Goal: Task Accomplishment & Management: Manage account settings

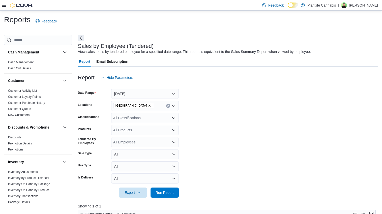
click at [6, 4] on icon at bounding box center [4, 5] width 4 height 3
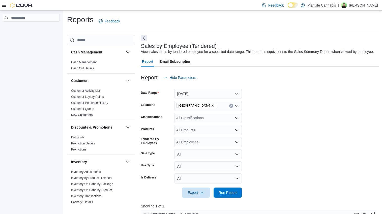
click at [33, 83] on div at bounding box center [31, 114] width 63 height 206
click at [4, 7] on icon at bounding box center [4, 5] width 4 height 4
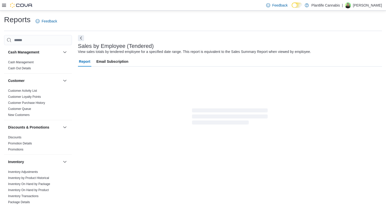
click at [6, 6] on icon at bounding box center [4, 5] width 4 height 4
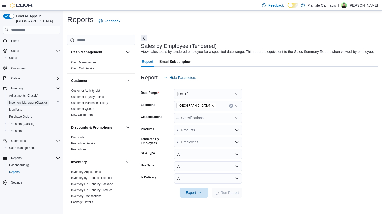
click at [19, 101] on span "Inventory Manager (Classic)" at bounding box center [28, 103] width 38 height 4
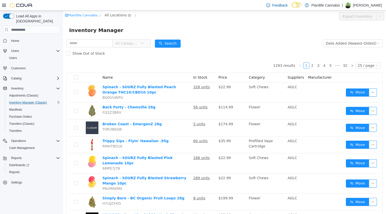
click at [113, 16] on span "All Locations" at bounding box center [116, 15] width 22 height 6
type input "***"
click at [125, 53] on span "[GEOGRAPHIC_DATA]" at bounding box center [137, 51] width 37 height 4
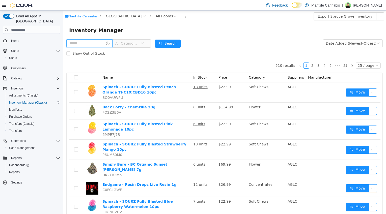
click at [92, 43] on input "text" at bounding box center [89, 43] width 46 height 8
type input "*********"
click at [183, 46] on button "Search" at bounding box center [173, 44] width 26 height 8
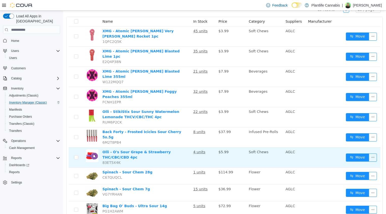
scroll to position [57, 0]
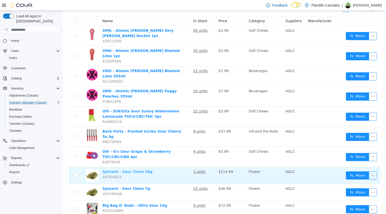
click at [129, 170] on link "Spinach - Sour Chem 28g" at bounding box center [128, 172] width 50 height 4
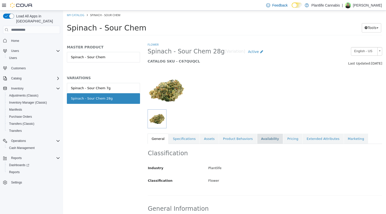
click at [270, 140] on link "Availability" at bounding box center [270, 139] width 26 height 11
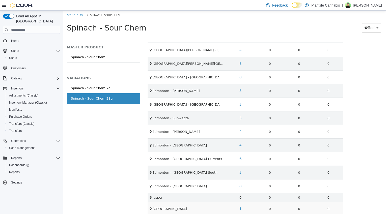
scroll to position [289, 0]
click at [237, 207] on link "1" at bounding box center [241, 208] width 8 height 9
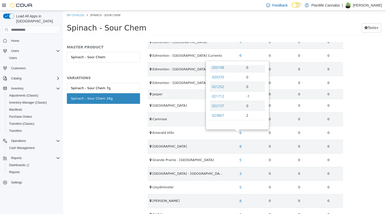
scroll to position [329, 0]
